Goal: Task Accomplishment & Management: Complete application form

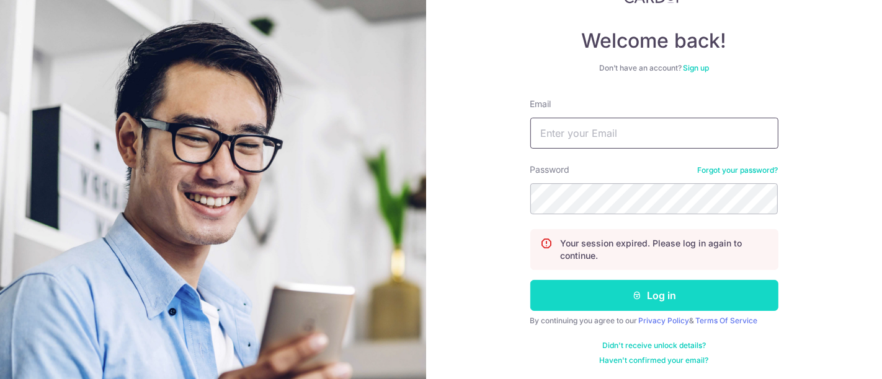
type input "sales@sureclean.com.sg"
click at [652, 298] on button "Log in" at bounding box center [654, 295] width 248 height 31
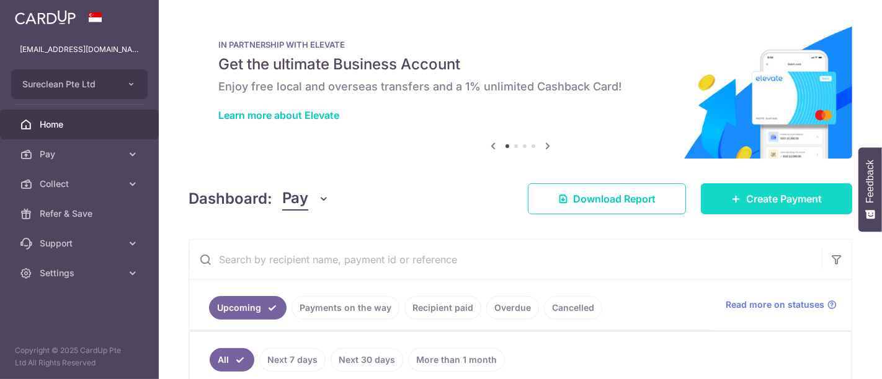
click at [773, 200] on span "Create Payment" at bounding box center [784, 199] width 76 height 15
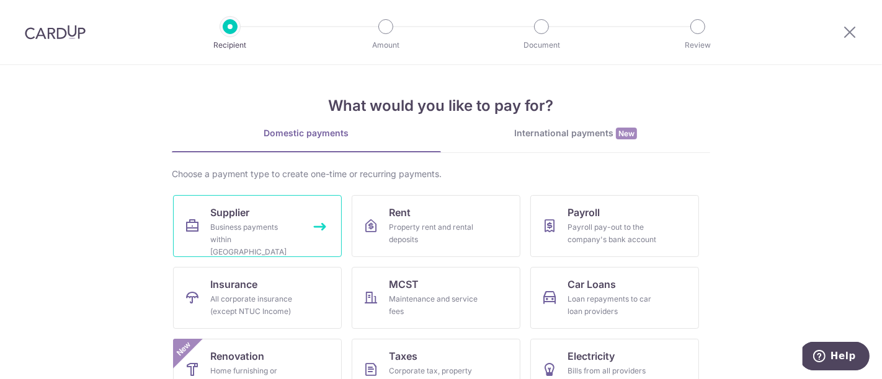
click at [230, 208] on span "Supplier" at bounding box center [229, 212] width 39 height 15
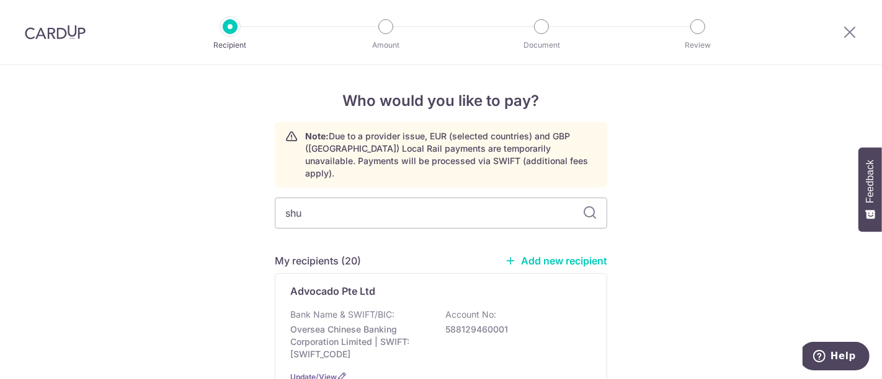
type input "Shupai JP-Tree (S) Pte Ltd"
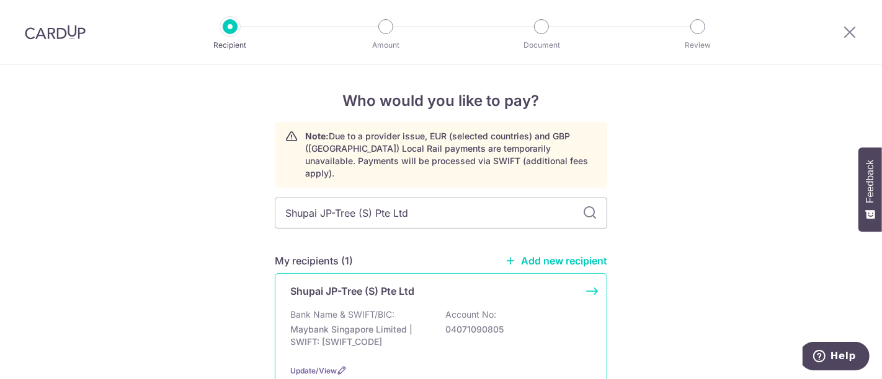
click at [327, 309] on p "Bank Name & SWIFT/BIC:" at bounding box center [342, 315] width 104 height 12
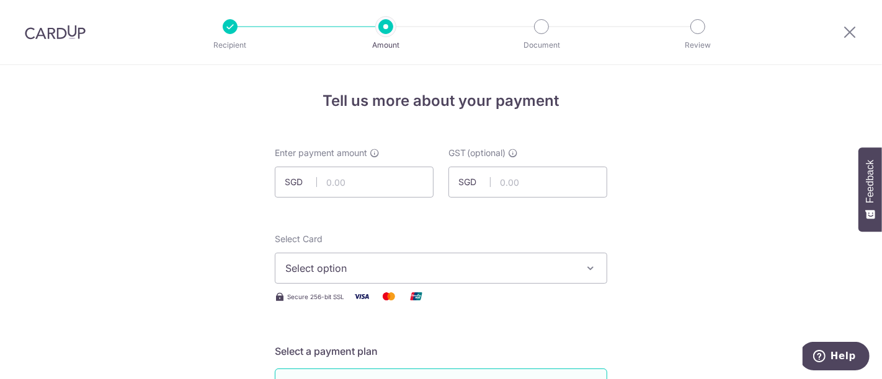
click at [588, 269] on icon "button" at bounding box center [590, 268] width 12 height 12
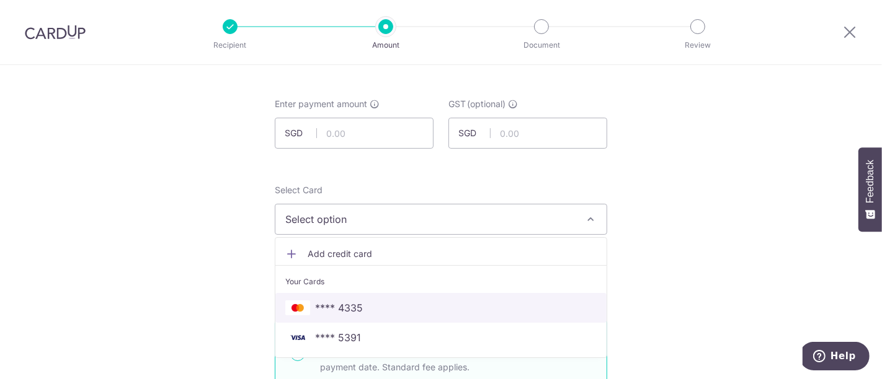
scroll to position [69, 0]
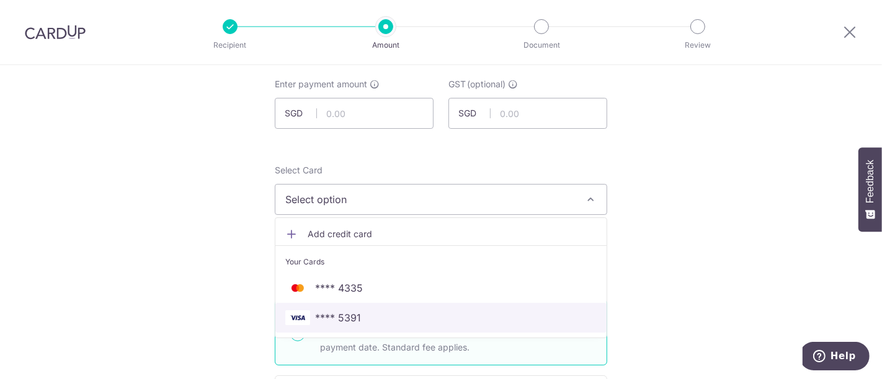
click at [336, 320] on span "**** 5391" at bounding box center [338, 318] width 46 height 15
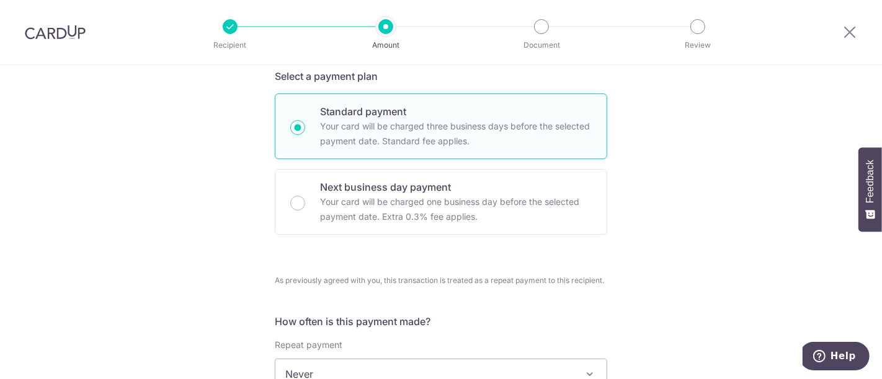
scroll to position [413, 0]
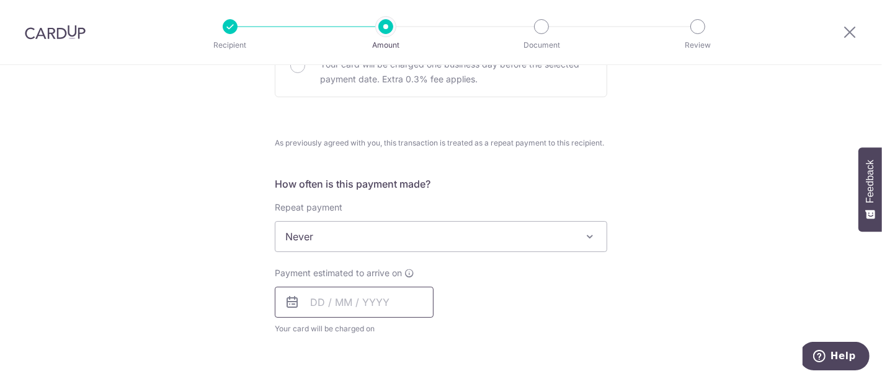
click at [330, 307] on input "text" at bounding box center [354, 302] width 159 height 31
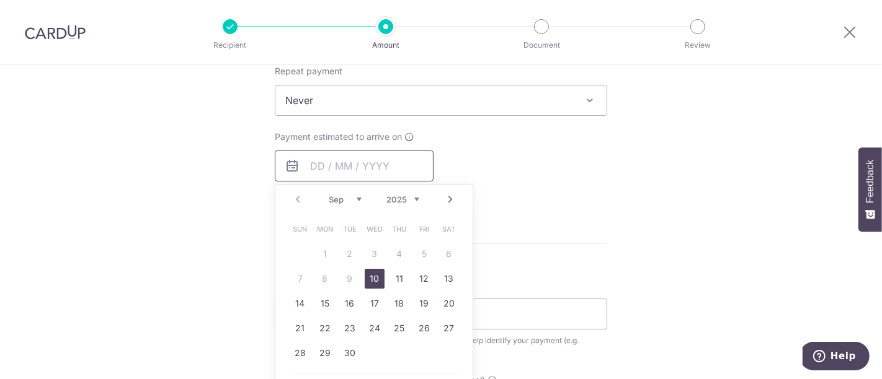
scroll to position [551, 0]
click at [370, 277] on link "10" at bounding box center [375, 278] width 20 height 20
type input "[DATE]"
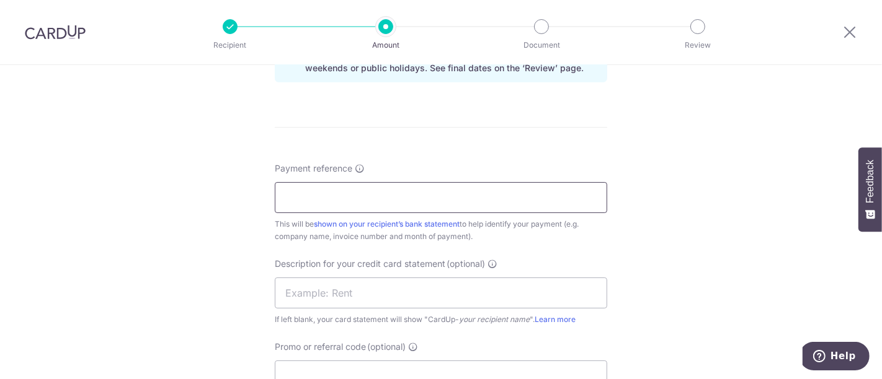
scroll to position [758, 0]
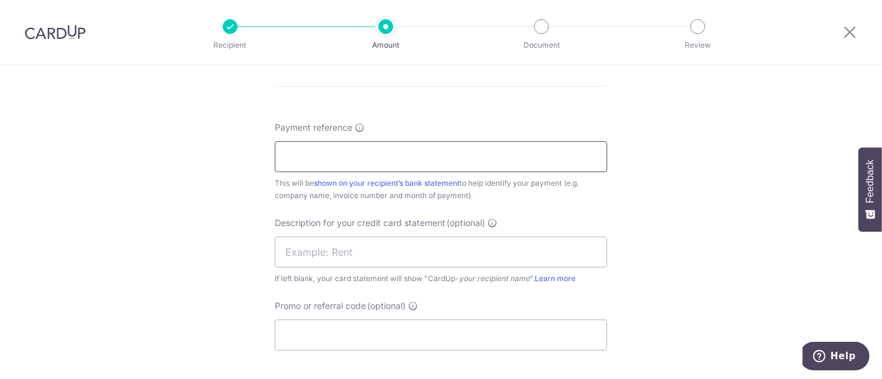
click at [328, 161] on input "Payment reference" at bounding box center [441, 156] width 332 height 31
type input "JP-1276"
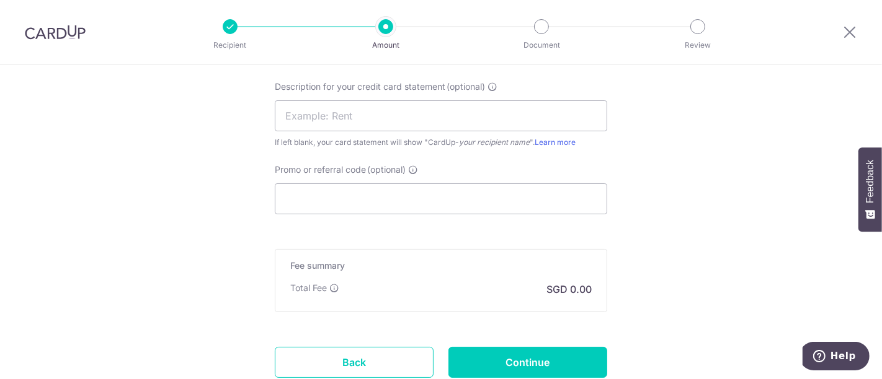
scroll to position [895, 0]
click at [311, 198] on input "Promo or referral code (optional)" at bounding box center [441, 197] width 332 height 31
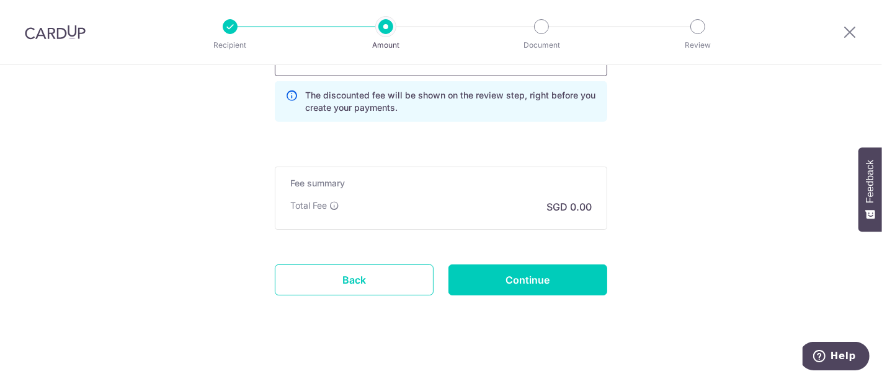
scroll to position [1033, 0]
type input "BOFF185"
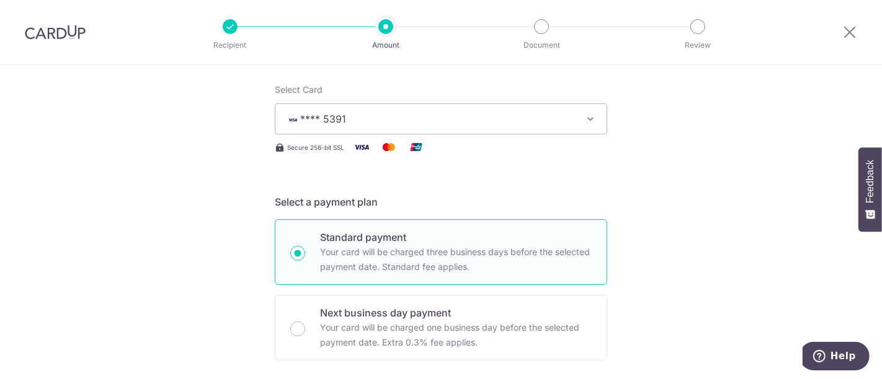
scroll to position [69, 0]
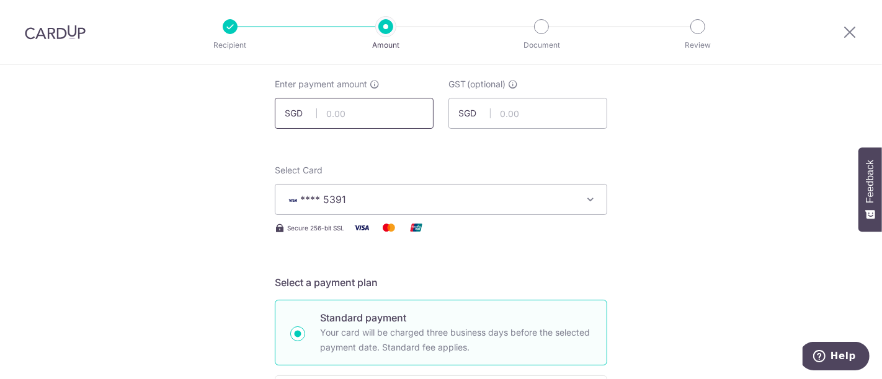
click at [375, 111] on input "text" at bounding box center [354, 113] width 159 height 31
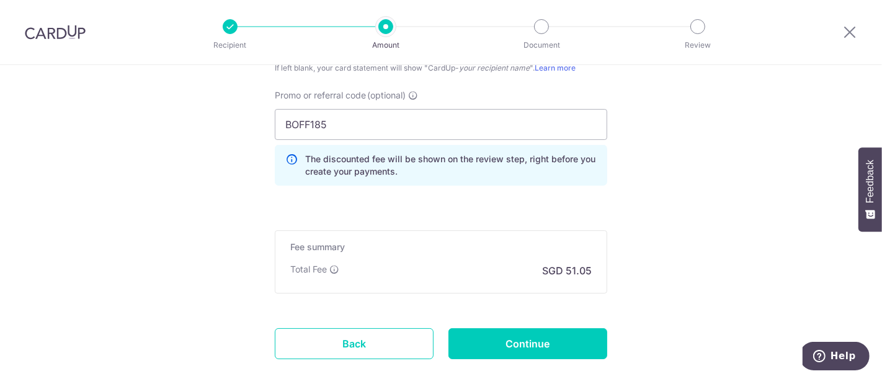
scroll to position [1033, 0]
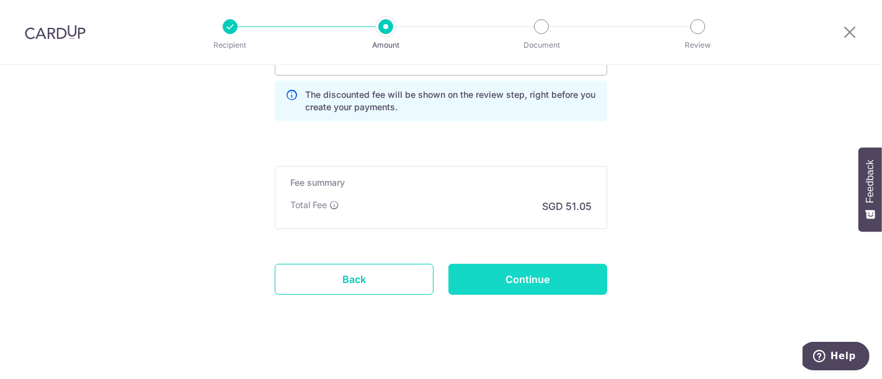
click at [530, 280] on input "Continue" at bounding box center [527, 279] width 159 height 31
type input "2,565.50"
type input "Create Schedule"
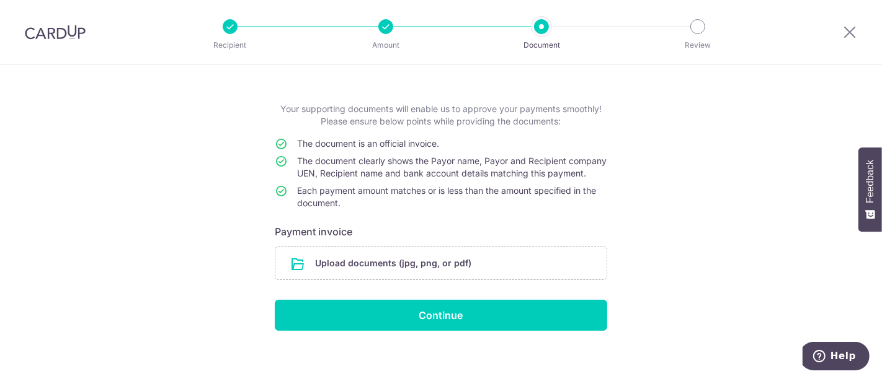
scroll to position [65, 0]
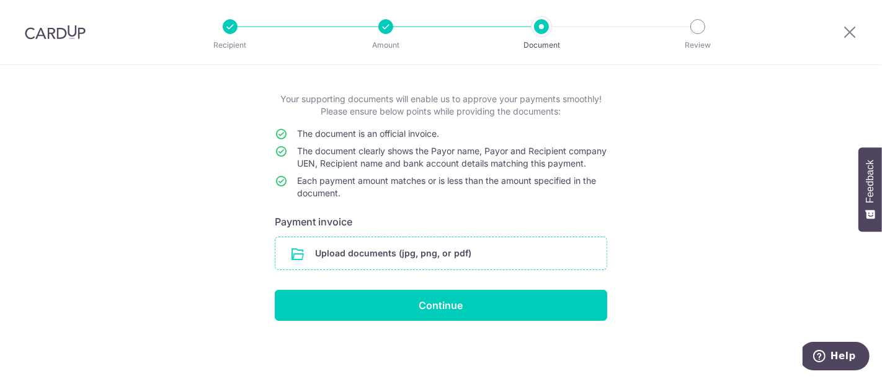
click at [394, 254] on input "file" at bounding box center [440, 253] width 331 height 32
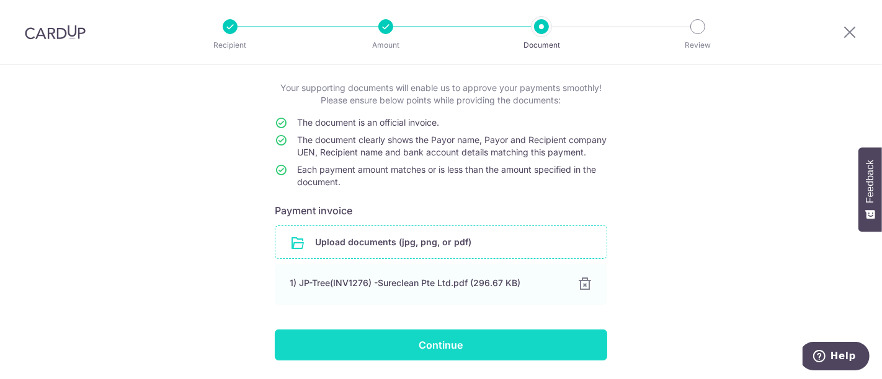
click at [443, 351] on input "Continue" at bounding box center [441, 345] width 332 height 31
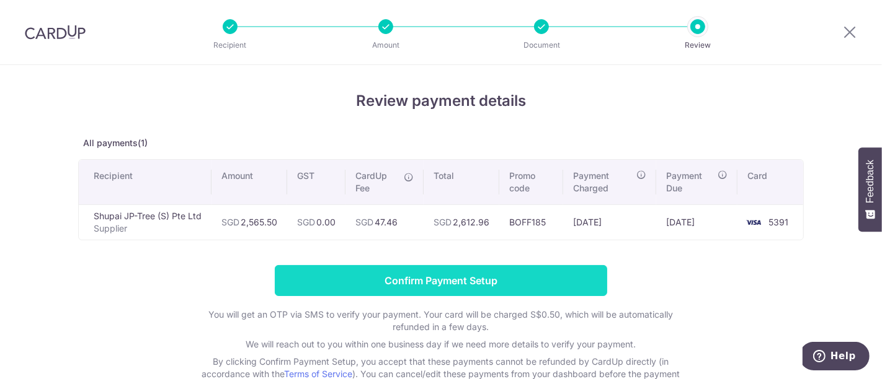
click at [432, 282] on input "Confirm Payment Setup" at bounding box center [441, 280] width 332 height 31
